Goal: Task Accomplishment & Management: Manage account settings

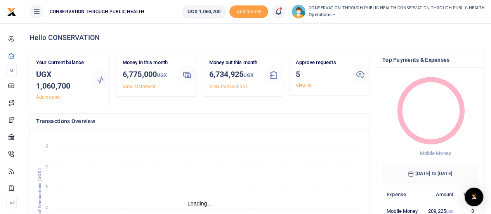
scroll to position [6, 6]
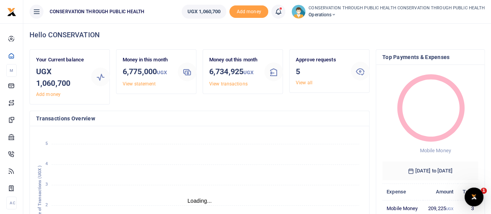
scroll to position [0, 0]
click at [299, 80] on link "View all" at bounding box center [304, 82] width 17 height 5
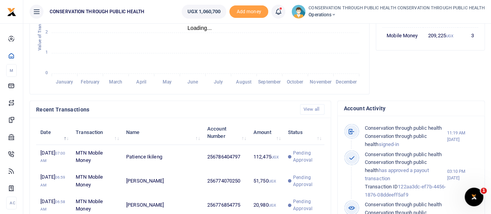
scroll to position [177, 0]
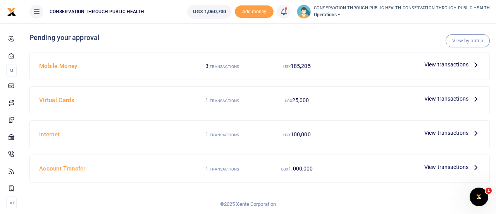
click at [476, 63] on icon at bounding box center [476, 64] width 9 height 9
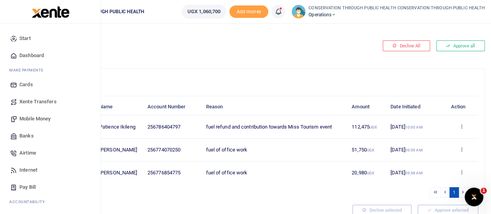
click at [37, 116] on span "Mobile Money" at bounding box center [34, 119] width 31 height 8
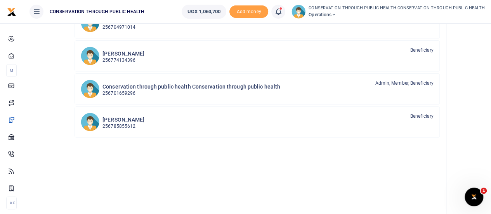
scroll to position [109, 0]
click at [284, 87] on div "Conservation through public health Conservation through public health 256701659…" at bounding box center [267, 88] width 331 height 18
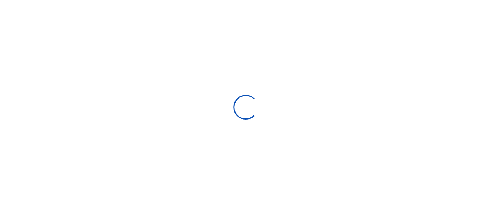
select select "Loading bundles"
select select
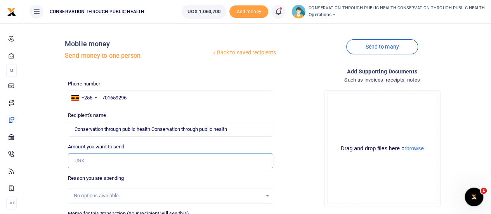
click at [128, 160] on input "Amount you want to send" at bounding box center [170, 160] width 205 height 15
type input "100,000"
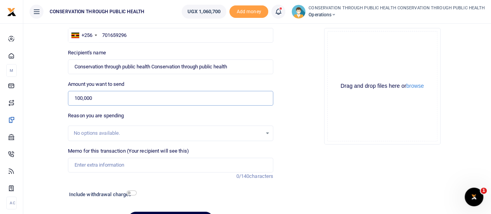
scroll to position [63, 0]
click at [77, 162] on input "Memo for this transaction (Your recipient will see this)" at bounding box center [170, 164] width 205 height 15
drag, startPoint x: 134, startPoint y: 164, endPoint x: 92, endPoint y: 163, distance: 41.9
click at [92, 163] on input "Fuel for office activities" at bounding box center [170, 164] width 205 height 15
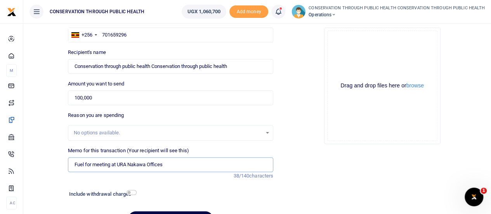
type input "Fuel for meeting at URA Nakawa Offices"
click at [128, 190] on input "checkbox" at bounding box center [131, 192] width 10 height 5
checkbox input "true"
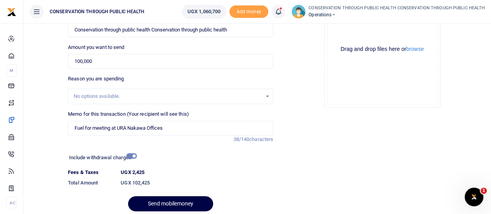
scroll to position [101, 0]
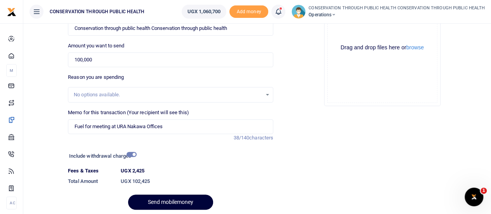
click at [164, 201] on button "Send mobilemoney" at bounding box center [170, 201] width 85 height 15
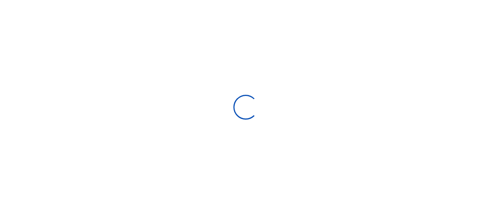
select select "Loading bundles"
select select
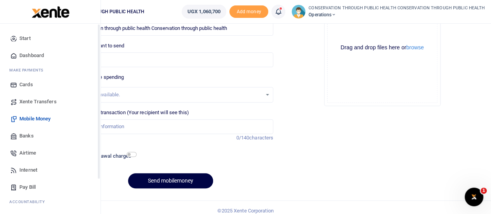
click at [25, 54] on span "Dashboard" at bounding box center [31, 56] width 24 height 8
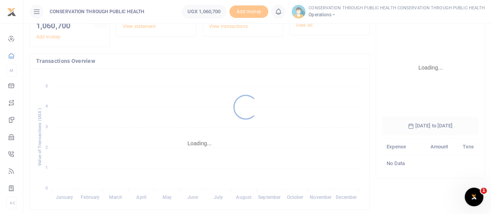
scroll to position [10, 0]
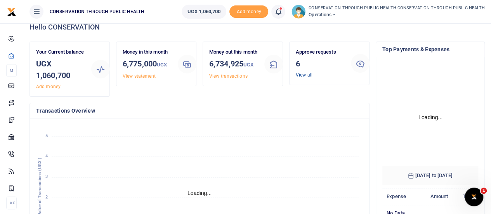
click at [307, 72] on link "View all" at bounding box center [304, 74] width 17 height 5
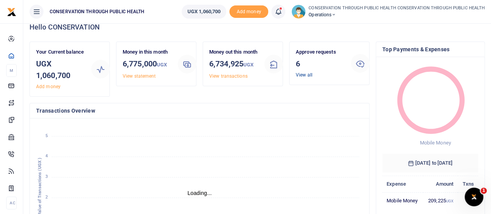
scroll to position [6, 6]
click at [307, 76] on link "View all" at bounding box center [304, 74] width 17 height 5
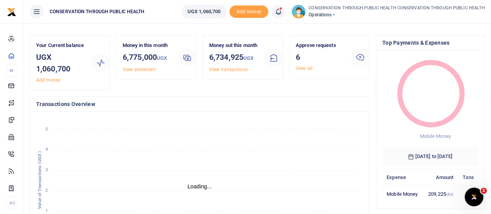
scroll to position [0, 0]
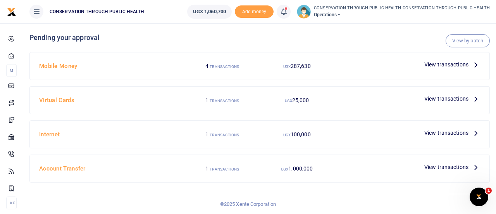
click at [473, 66] on icon at bounding box center [476, 64] width 9 height 9
click at [474, 65] on icon at bounding box center [476, 64] width 9 height 9
click at [475, 66] on icon at bounding box center [476, 64] width 9 height 9
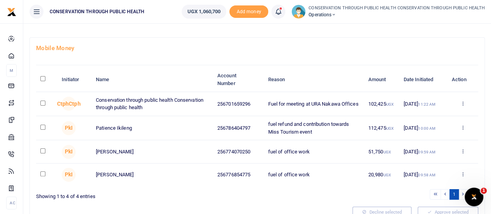
scroll to position [36, 0]
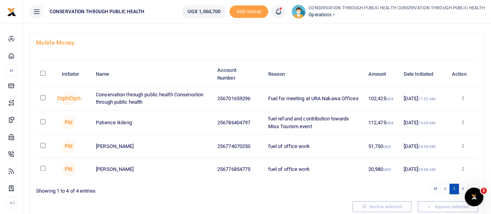
click at [43, 97] on input "checkbox" at bounding box center [42, 97] width 5 height 5
checkbox input "true"
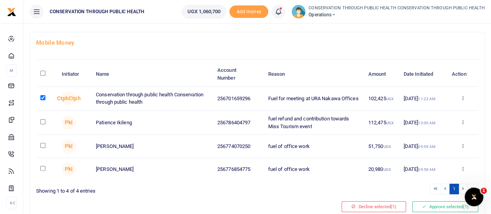
click at [42, 121] on input "checkbox" at bounding box center [42, 121] width 5 height 5
checkbox input "true"
click at [41, 147] on input "checkbox" at bounding box center [42, 145] width 5 height 5
checkbox input "true"
click at [43, 168] on input "checkbox" at bounding box center [42, 168] width 5 height 5
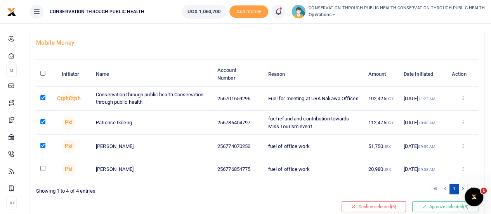
checkbox input "true"
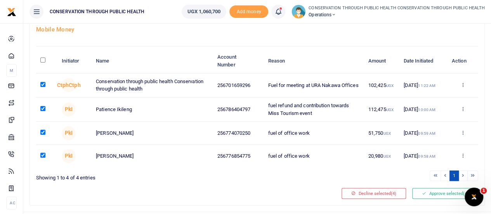
scroll to position [68, 0]
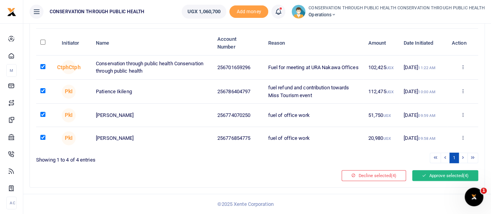
click at [451, 176] on button "Approve selected (4)" at bounding box center [445, 175] width 66 height 11
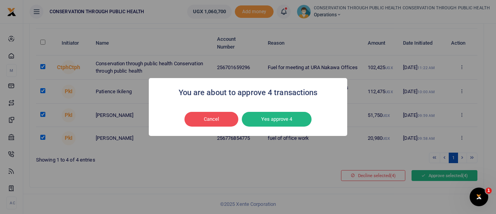
click at [286, 124] on button "Yes approve 4" at bounding box center [277, 119] width 70 height 15
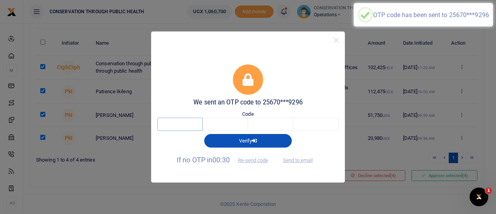
click at [187, 125] on input "text" at bounding box center [179, 124] width 45 height 13
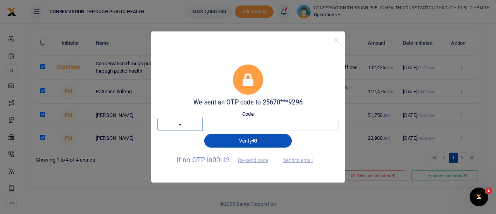
type input "5"
type input "3"
type input "6"
type input "0"
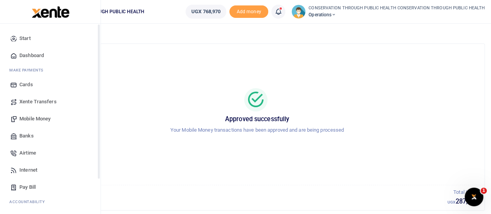
click at [27, 54] on span "Dashboard" at bounding box center [31, 56] width 24 height 8
